Goal: Check status: Check status

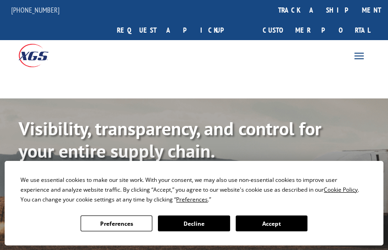
scroll to position [186, 0]
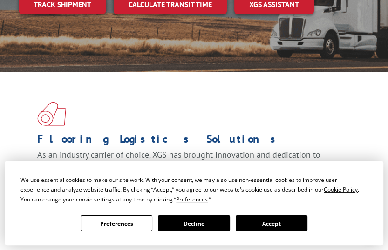
click at [281, 222] on button "Accept" at bounding box center [272, 223] width 72 height 16
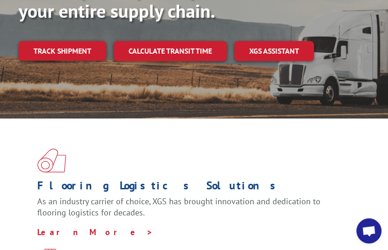
scroll to position [0, 0]
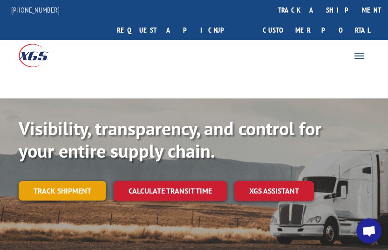
click at [59, 181] on link "Track shipment" at bounding box center [63, 191] width 88 height 20
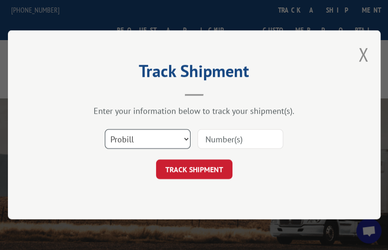
click at [183, 141] on select "Select category... Probill BOL PO" at bounding box center [147, 139] width 86 height 20
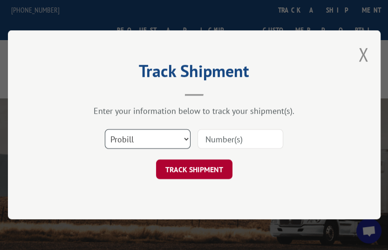
select select "po"
click at [104, 129] on select "Select category... Probill BOL PO" at bounding box center [147, 139] width 86 height 20
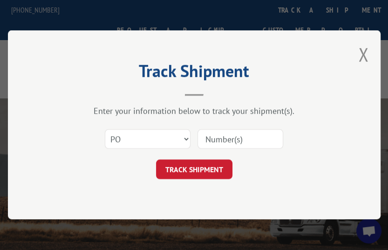
click at [212, 135] on input at bounding box center [240, 139] width 86 height 20
paste input "04812563"
type input "04812563"
click button "TRACK SHIPMENT" at bounding box center [194, 170] width 76 height 20
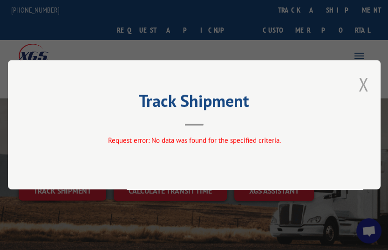
click at [362, 82] on button "Close modal" at bounding box center [364, 84] width 10 height 25
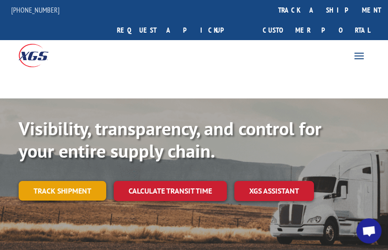
click at [69, 181] on link "Track shipment" at bounding box center [63, 191] width 88 height 20
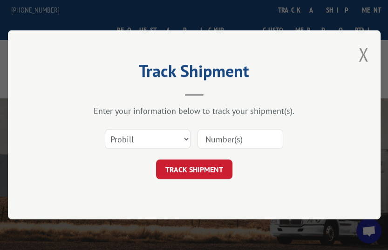
click at [215, 137] on input at bounding box center [240, 139] width 86 height 20
paste input "04812563"
type input "04812563"
click button "TRACK SHIPMENT" at bounding box center [194, 170] width 76 height 20
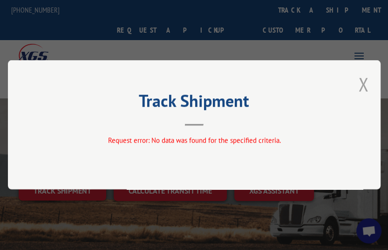
click at [360, 84] on button "Close modal" at bounding box center [364, 84] width 10 height 25
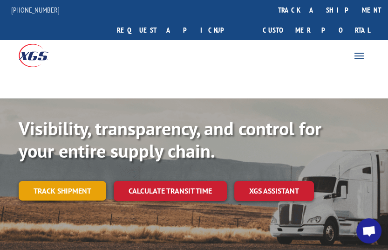
click at [65, 181] on link "Track shipment" at bounding box center [63, 191] width 88 height 20
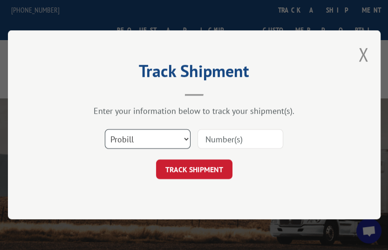
click at [182, 139] on select "Select category... Probill BOL PO" at bounding box center [147, 139] width 86 height 20
click at [156, 143] on select "Select category... Probill BOL PO" at bounding box center [147, 139] width 86 height 20
select select "bol"
click at [104, 129] on select "Select category... Probill BOL PO" at bounding box center [147, 139] width 86 height 20
click at [224, 136] on input at bounding box center [240, 139] width 86 height 20
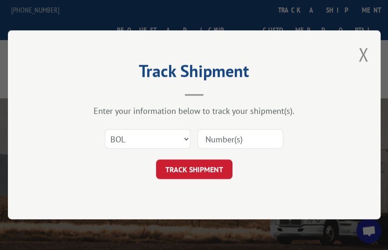
paste input "04812563"
type input "04812563"
click button "TRACK SHIPMENT" at bounding box center [194, 170] width 76 height 20
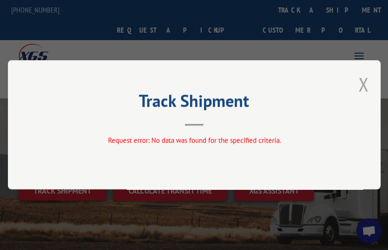
click at [368, 87] on button "Close modal" at bounding box center [364, 84] width 10 height 25
